Goal: Information Seeking & Learning: Learn about a topic

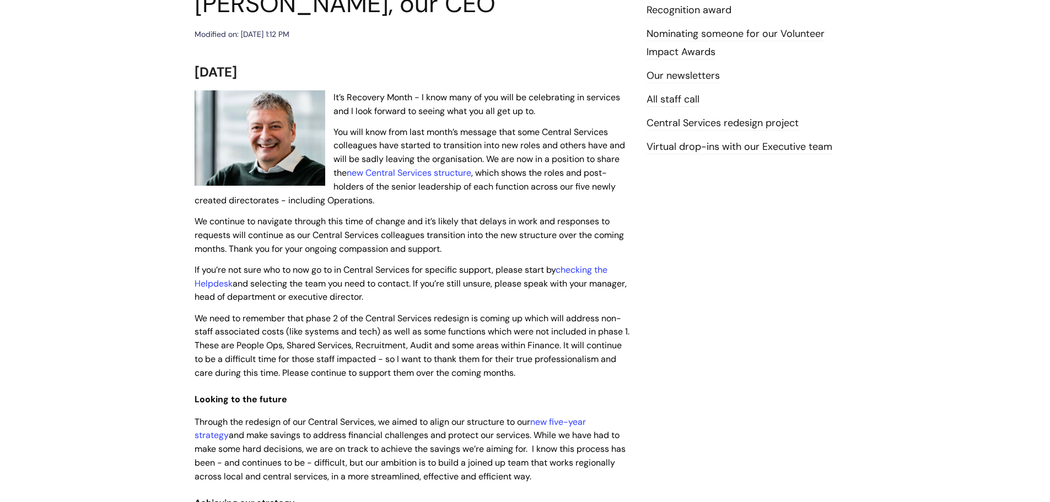
scroll to position [165, 0]
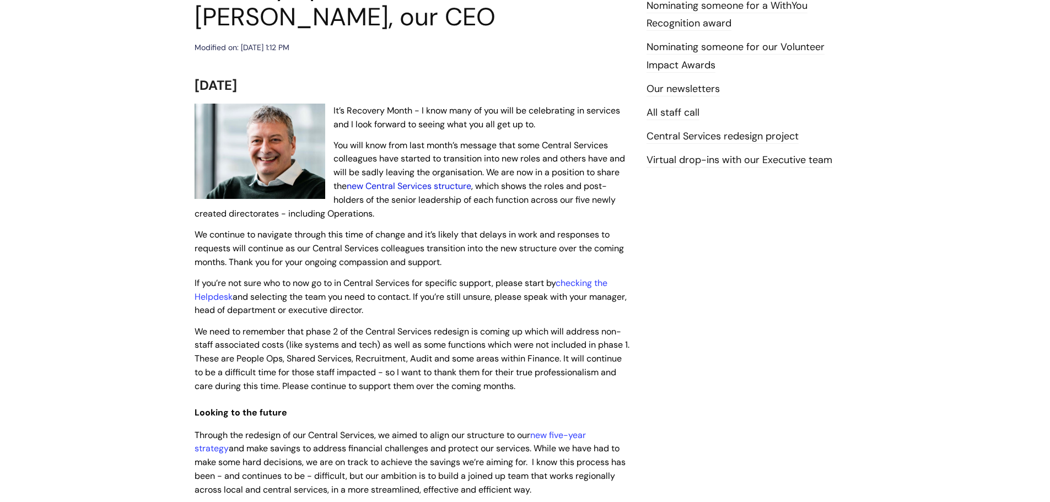
click at [390, 189] on link "new Central Services structure" at bounding box center [409, 186] width 125 height 12
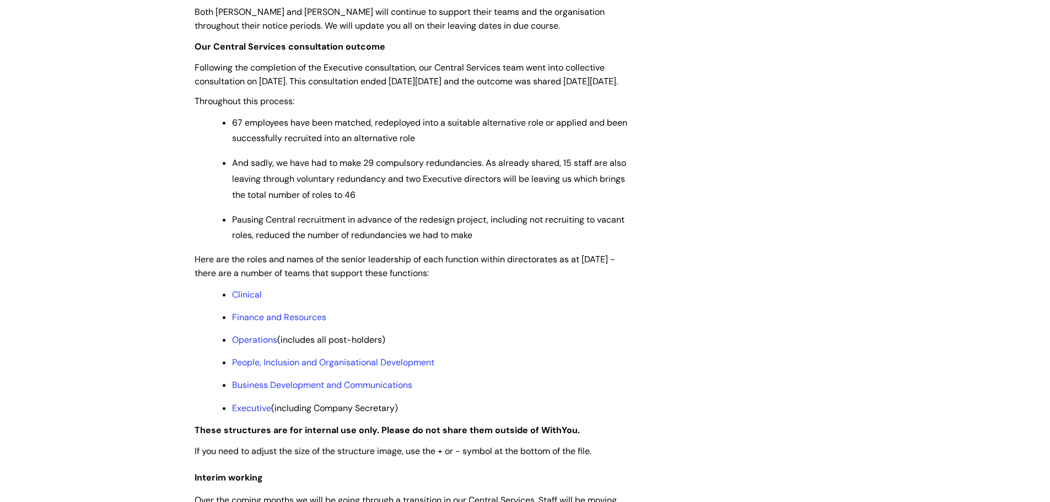
scroll to position [717, 0]
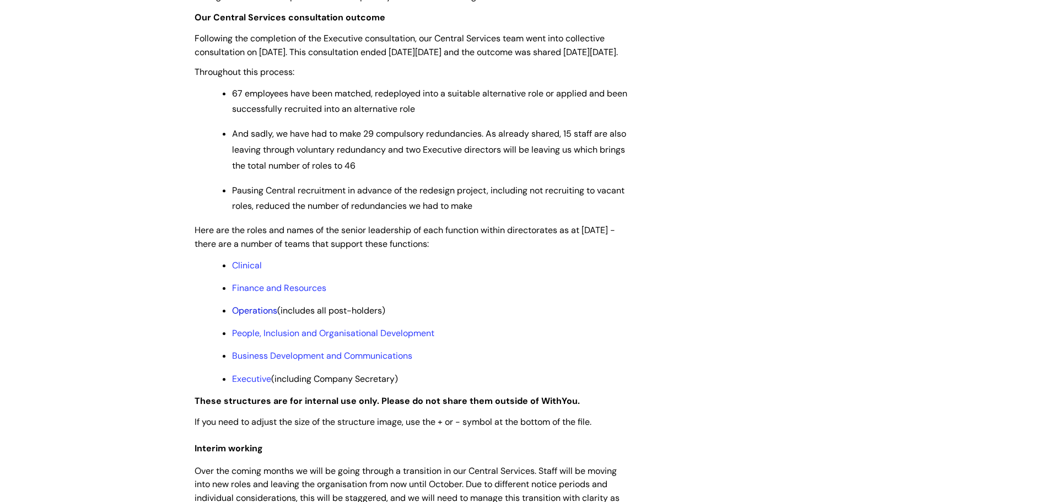
click at [252, 316] on link "Operations" at bounding box center [254, 311] width 45 height 12
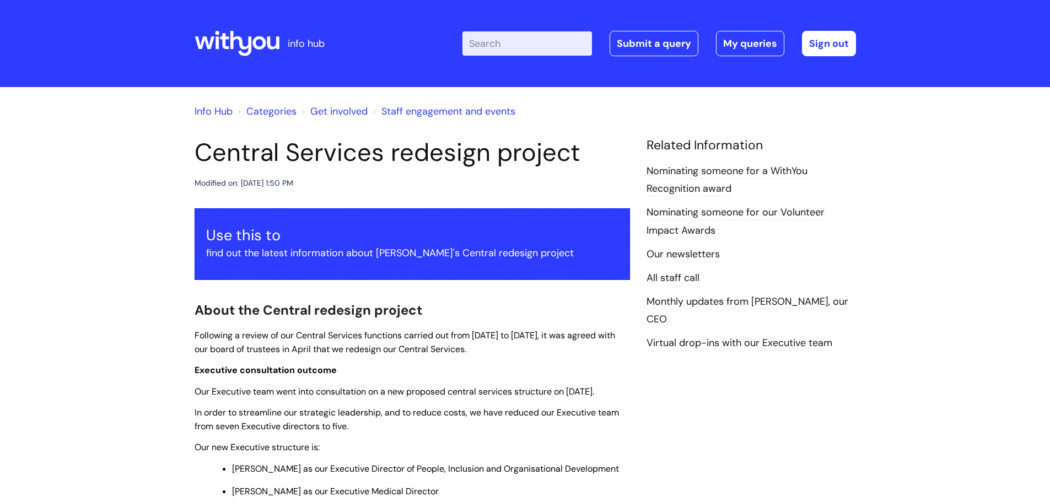
scroll to position [718, 0]
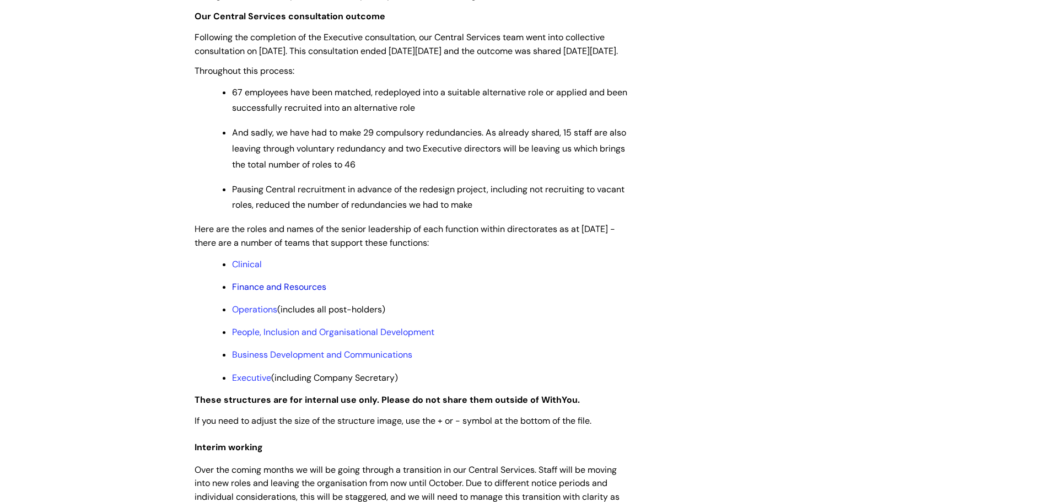
click at [264, 293] on link "Finance and Resources" at bounding box center [279, 287] width 94 height 12
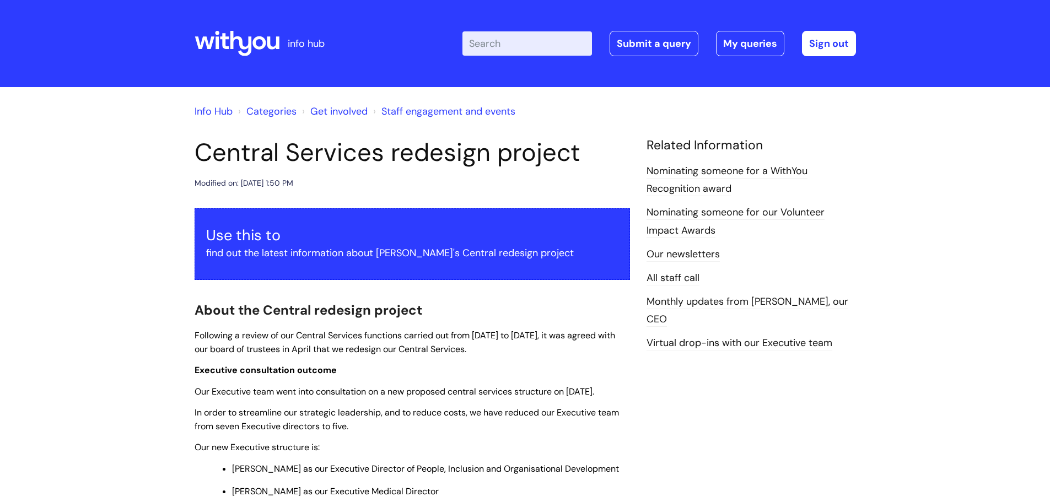
scroll to position [719, 0]
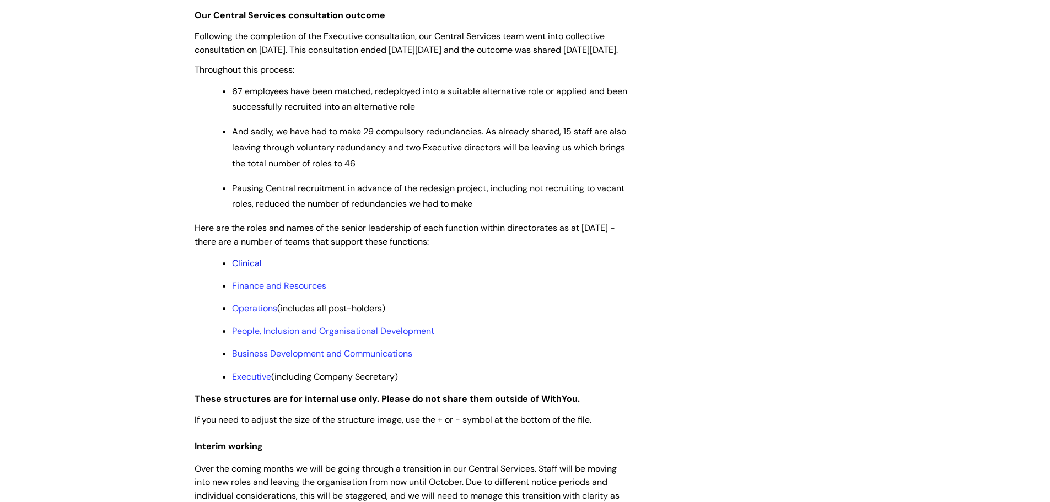
click at [252, 269] on link "Clinical" at bounding box center [247, 263] width 30 height 12
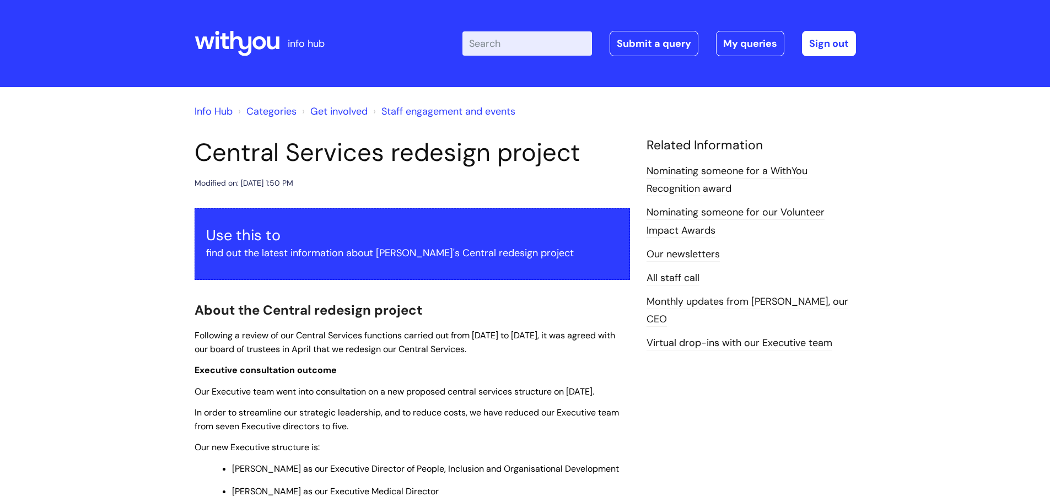
scroll to position [719, 0]
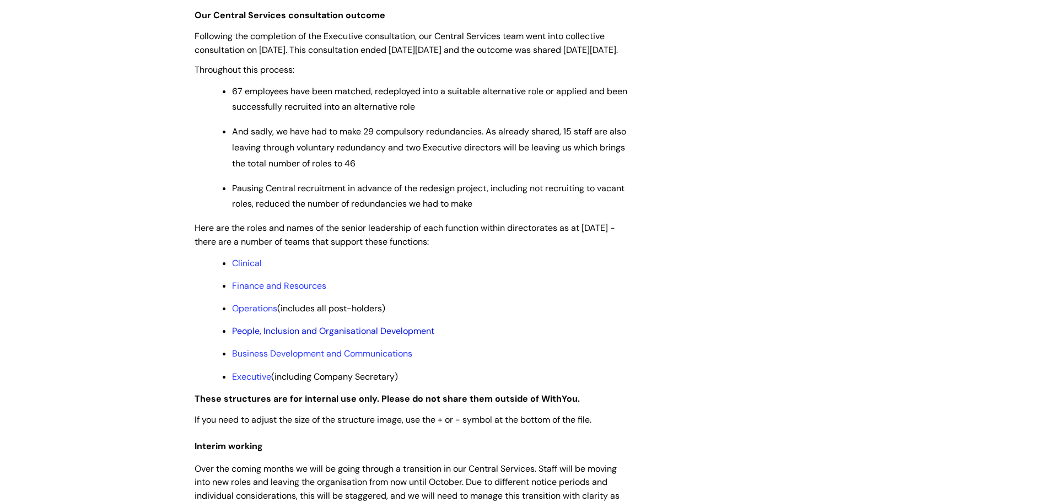
click at [237, 337] on link "People, Inclusion and Organisational Development" at bounding box center [333, 331] width 202 height 12
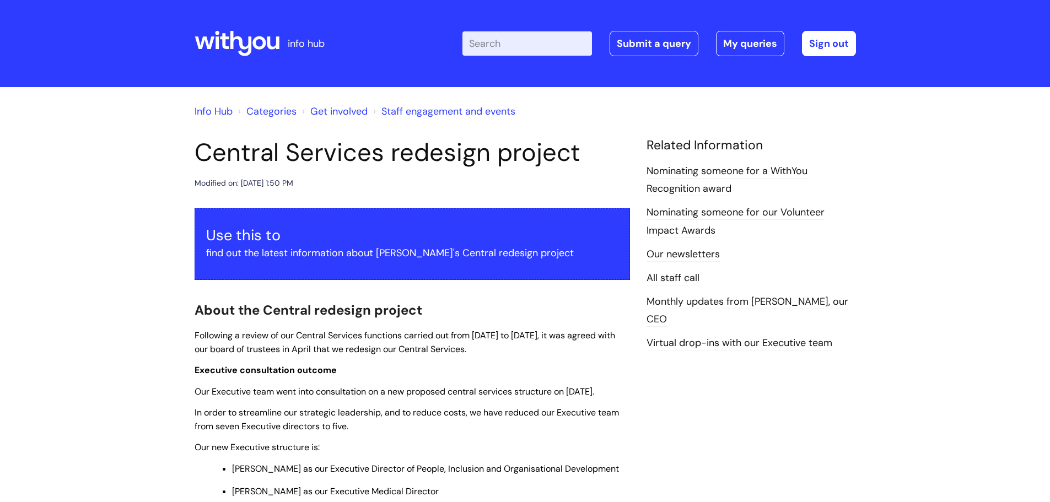
scroll to position [719, 0]
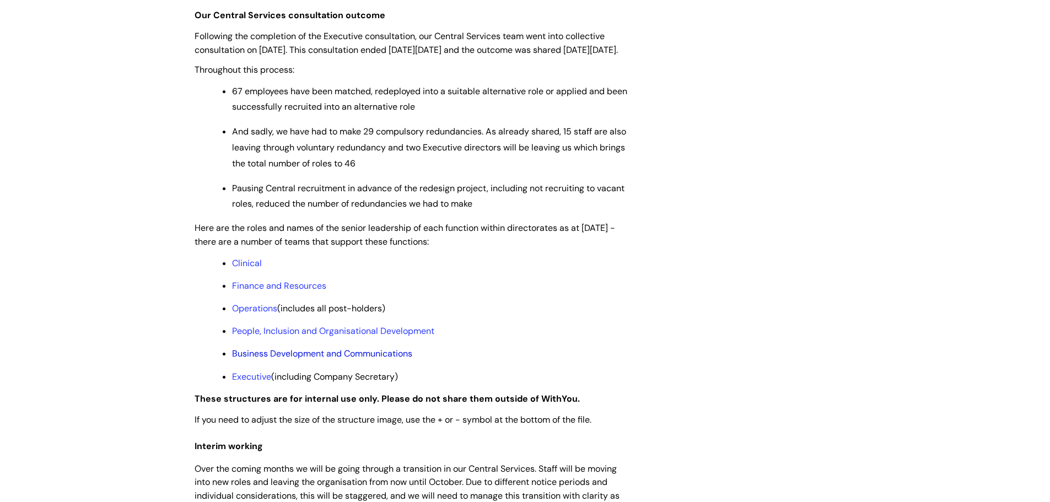
click at [364, 359] on link "Business Development and Communications" at bounding box center [322, 354] width 180 height 12
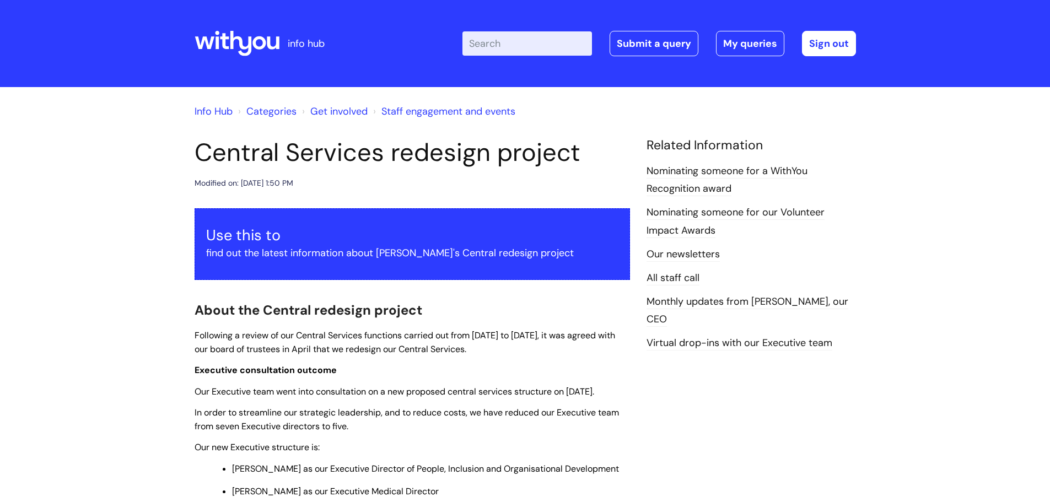
scroll to position [719, 0]
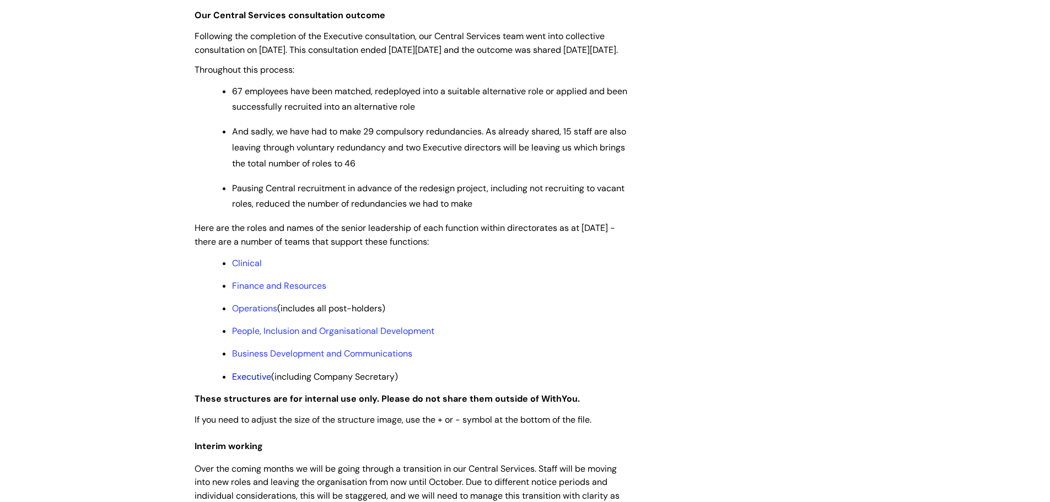
click at [258, 383] on link "Executive" at bounding box center [251, 377] width 39 height 12
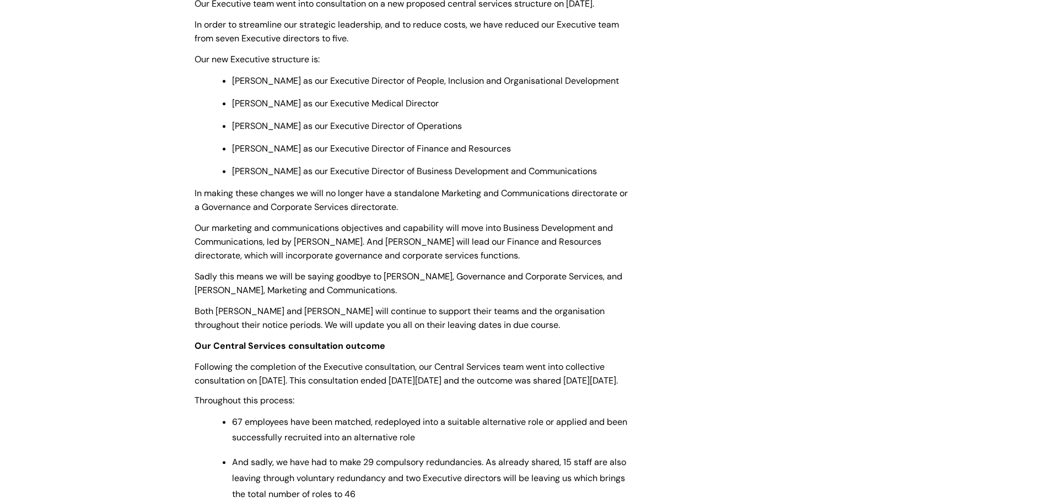
scroll to position [388, 0]
